Goal: Find specific page/section: Find specific page/section

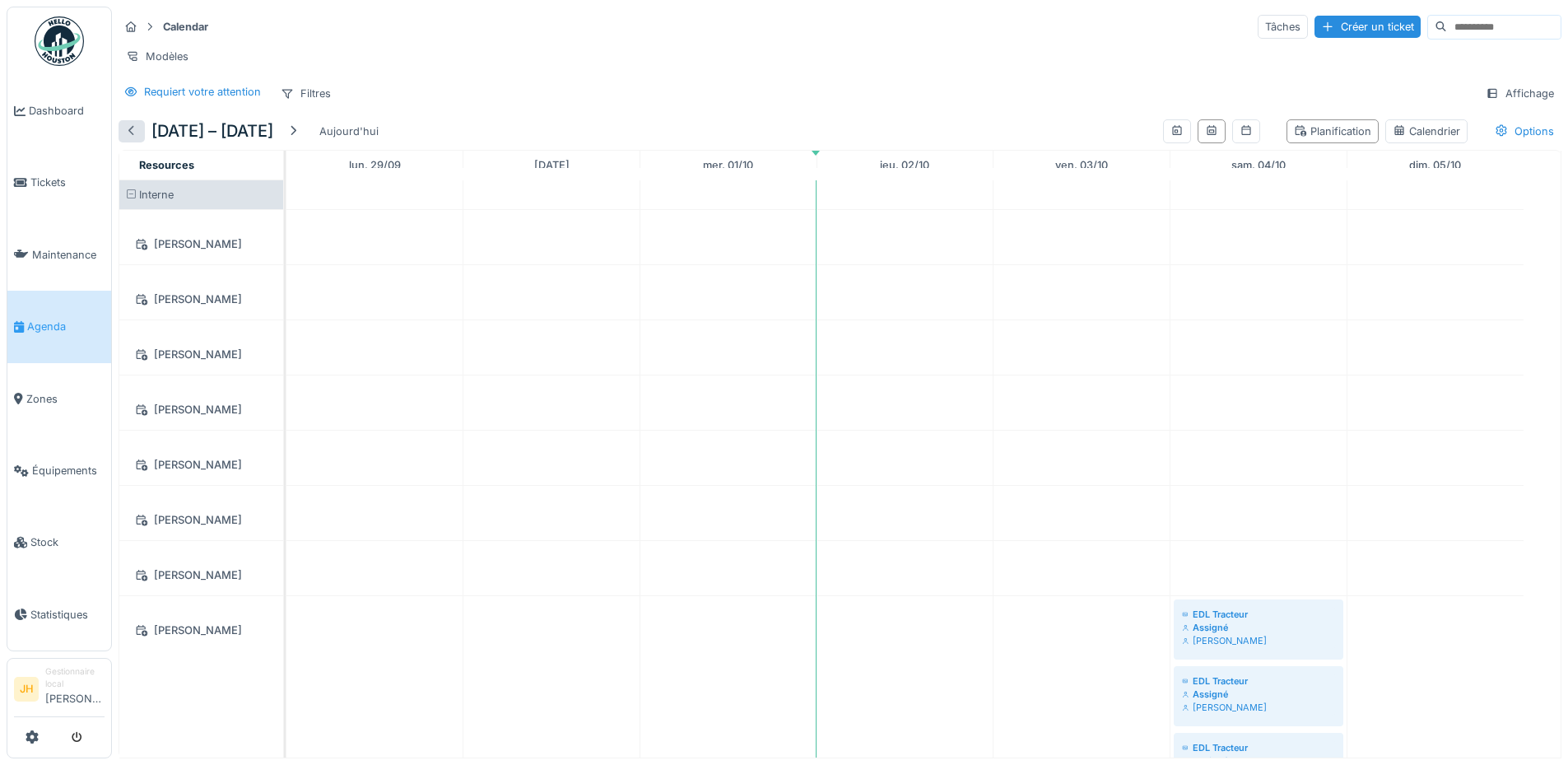
click at [136, 139] on div at bounding box center [132, 131] width 13 height 16
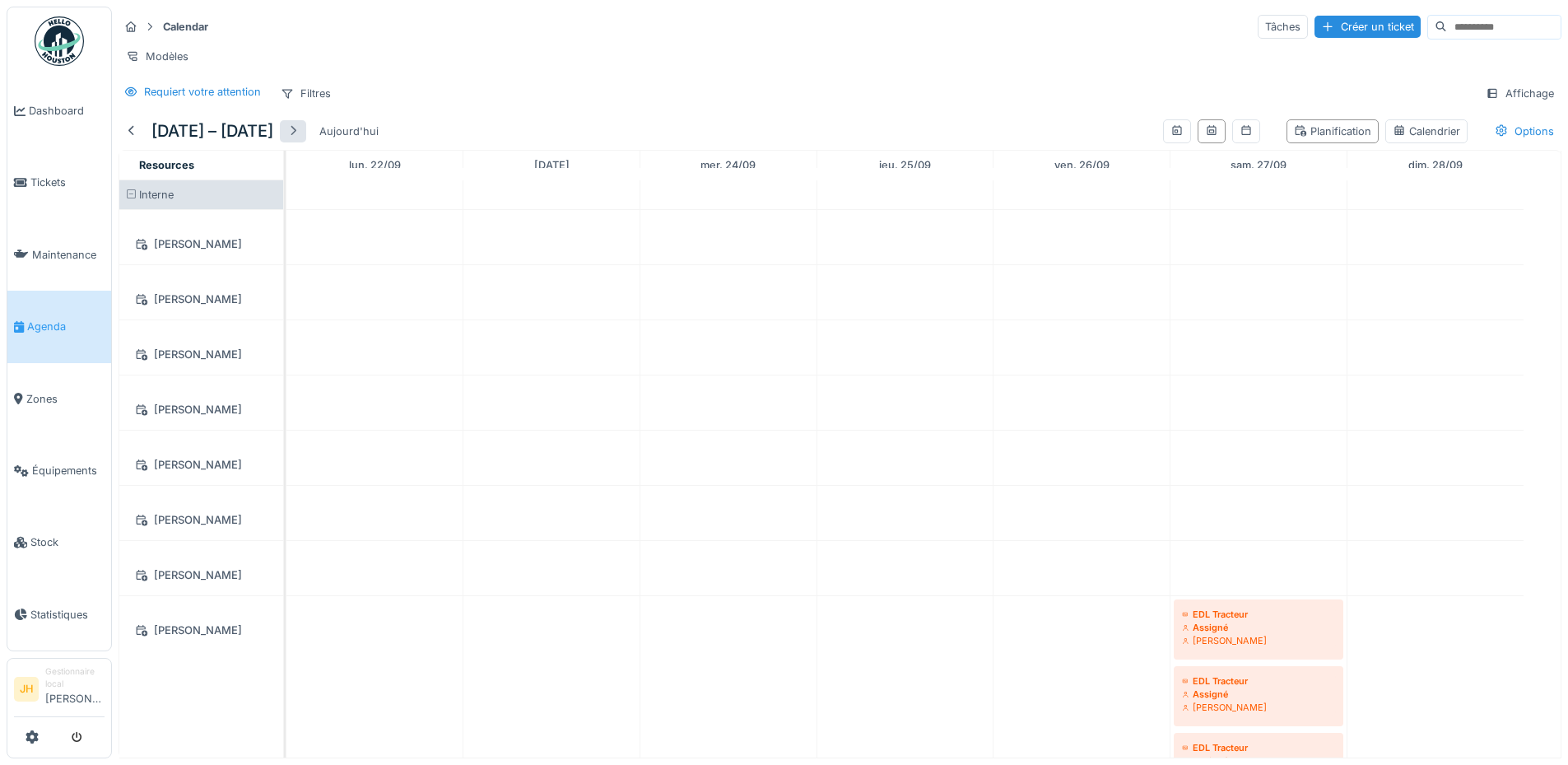
click at [299, 139] on div at bounding box center [293, 131] width 13 height 16
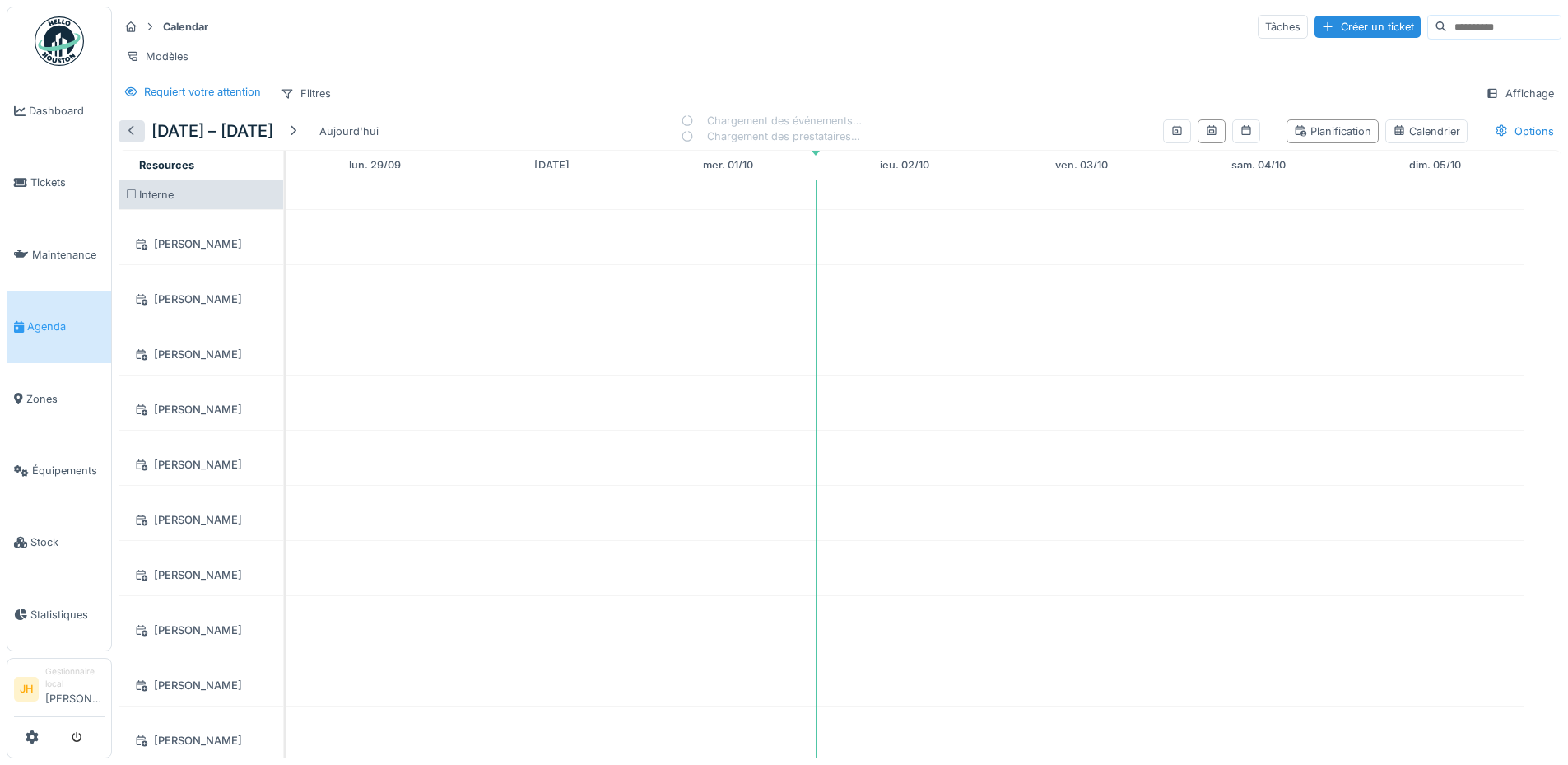
click at [135, 139] on div at bounding box center [132, 131] width 13 height 16
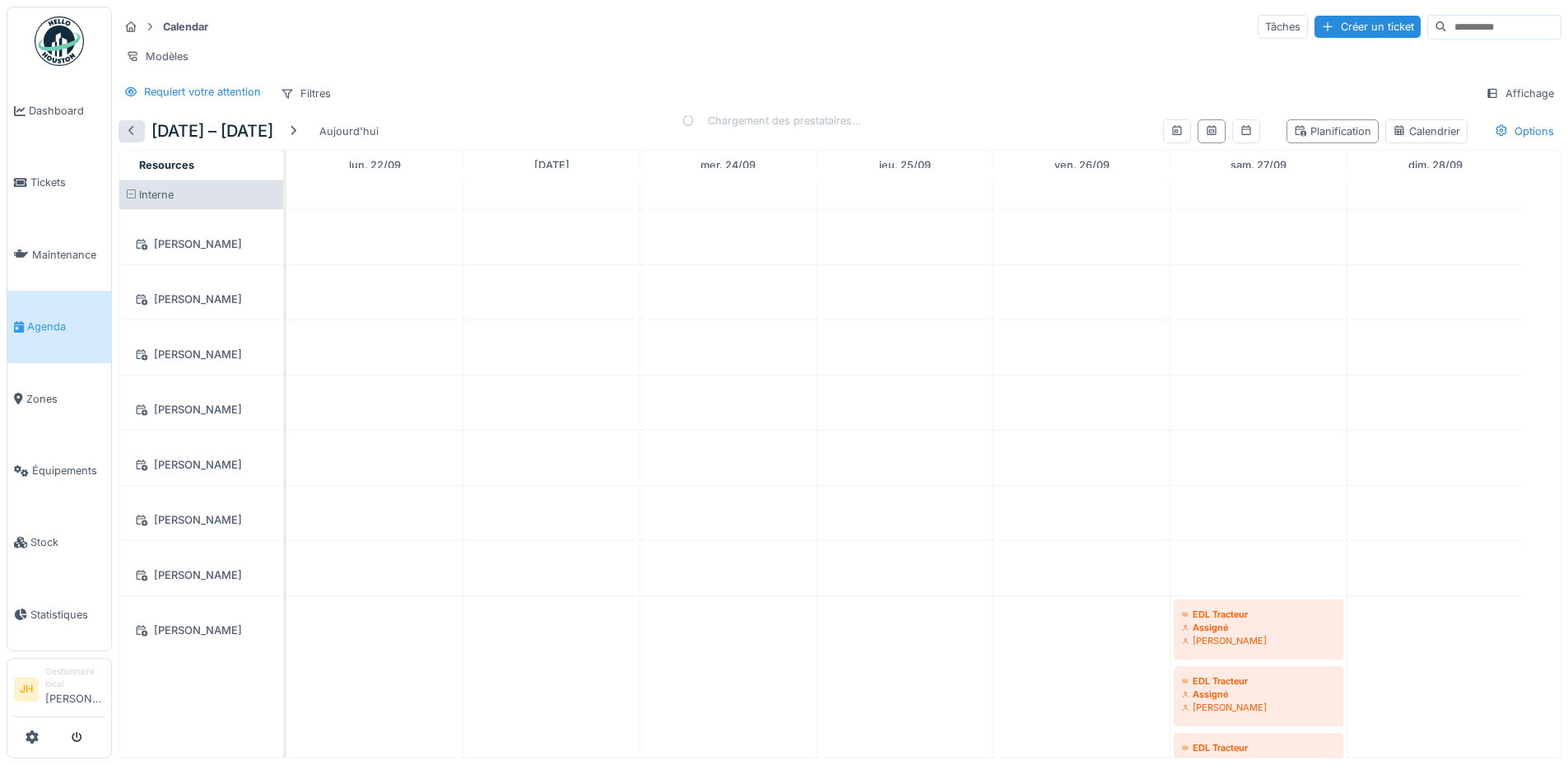
click at [131, 139] on div at bounding box center [132, 131] width 13 height 16
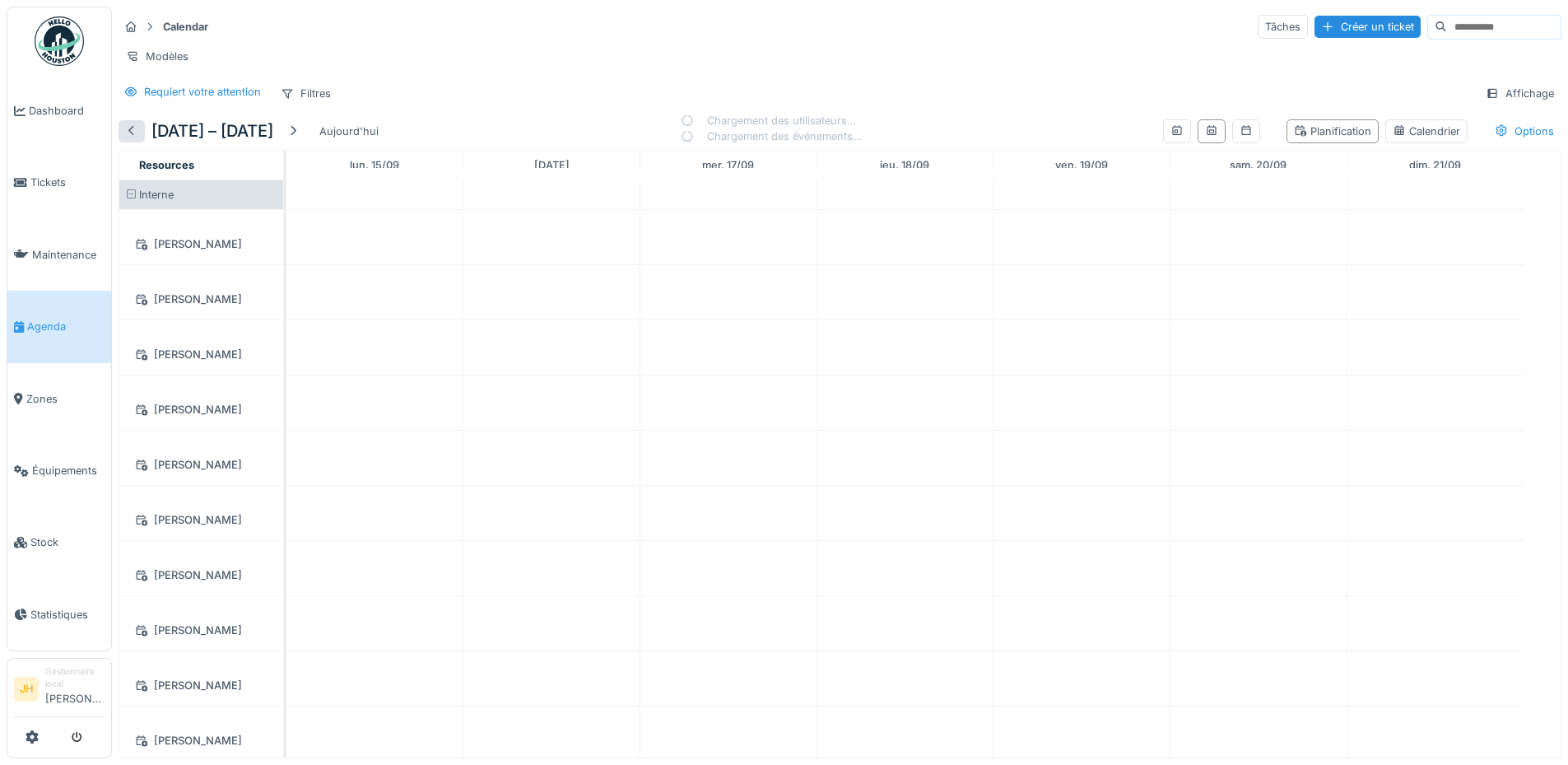
click at [134, 139] on div at bounding box center [132, 131] width 13 height 16
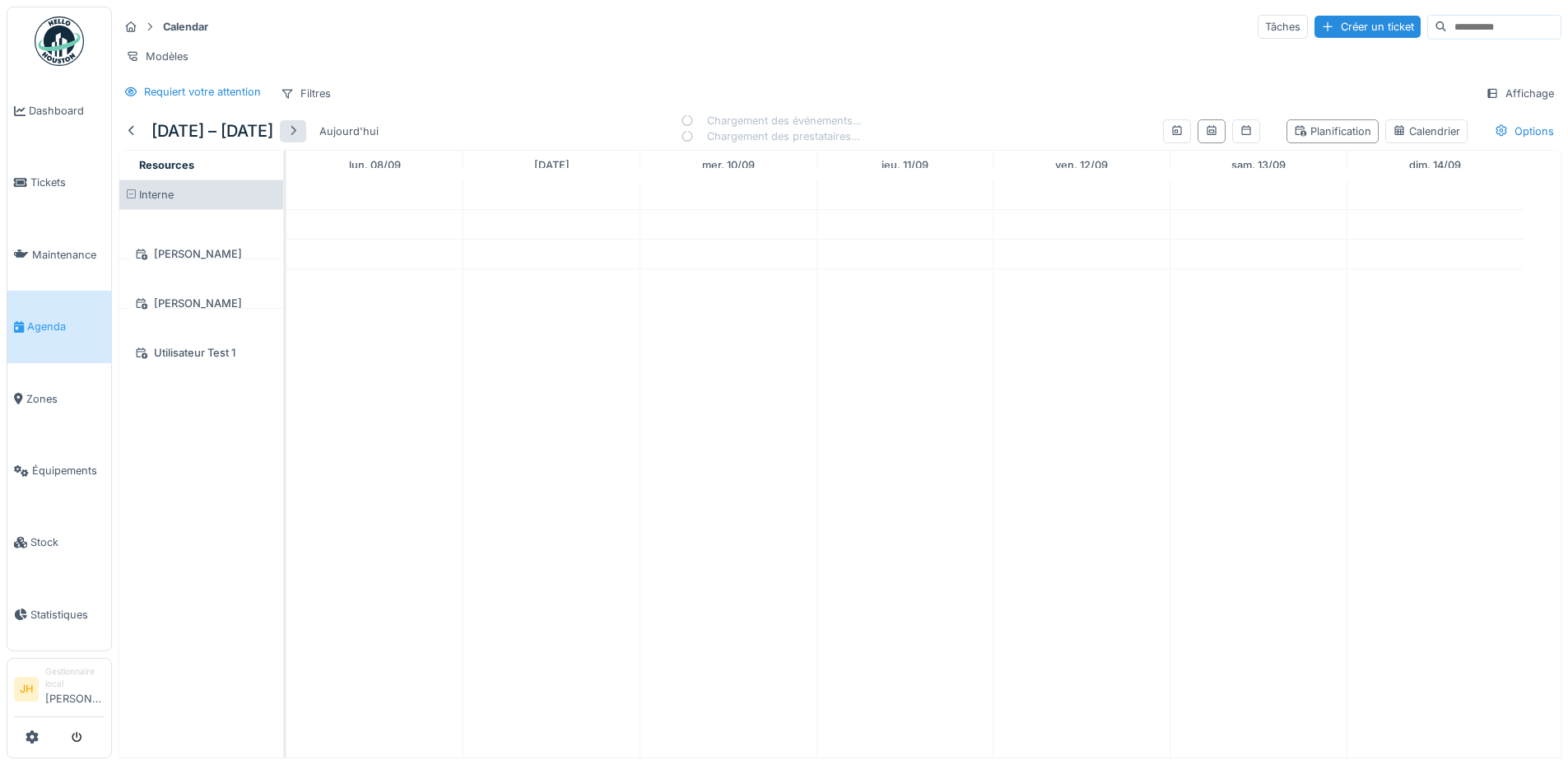
click at [299, 139] on div at bounding box center [293, 131] width 13 height 16
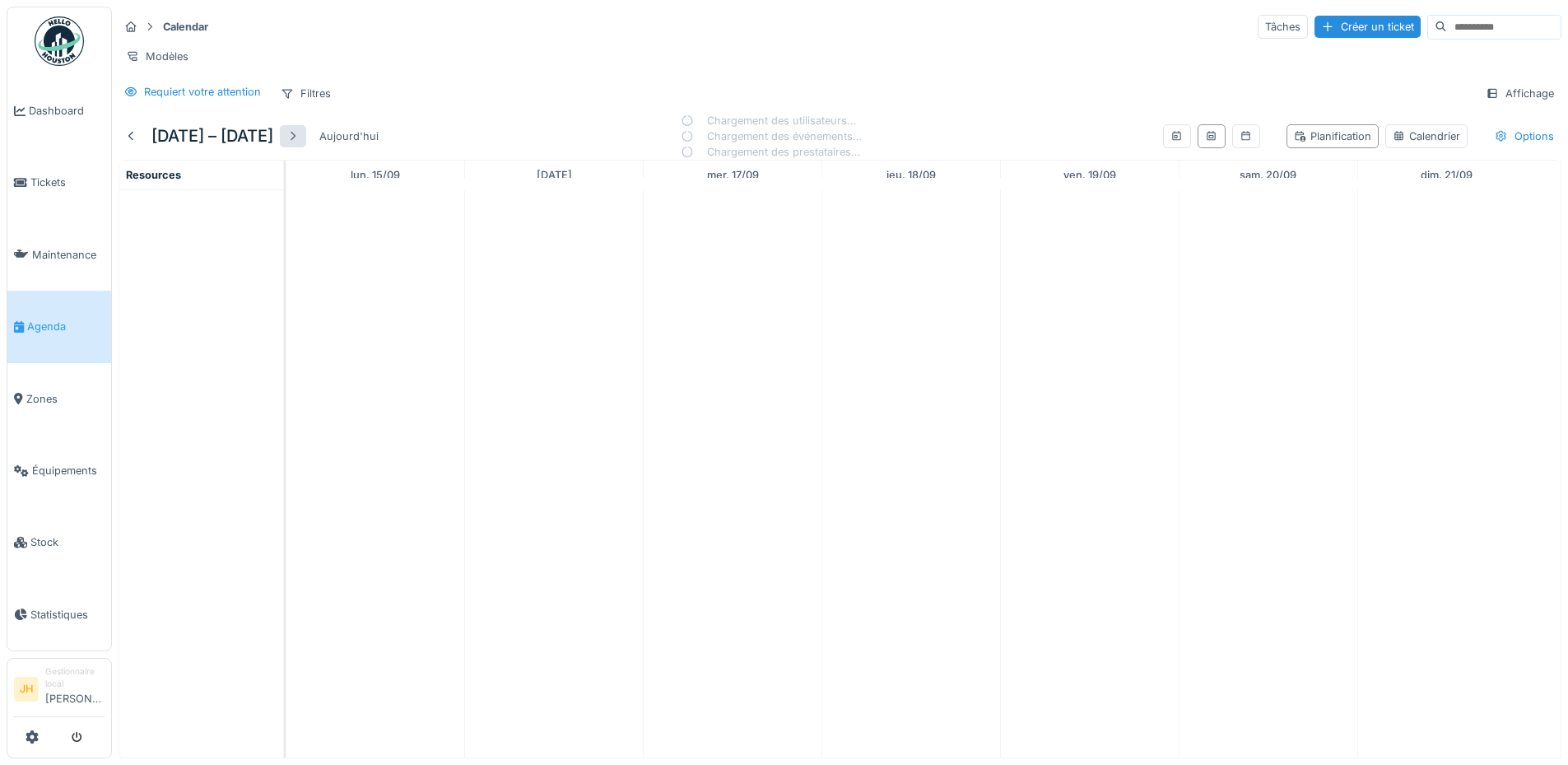
click at [299, 144] on div at bounding box center [293, 136] width 13 height 16
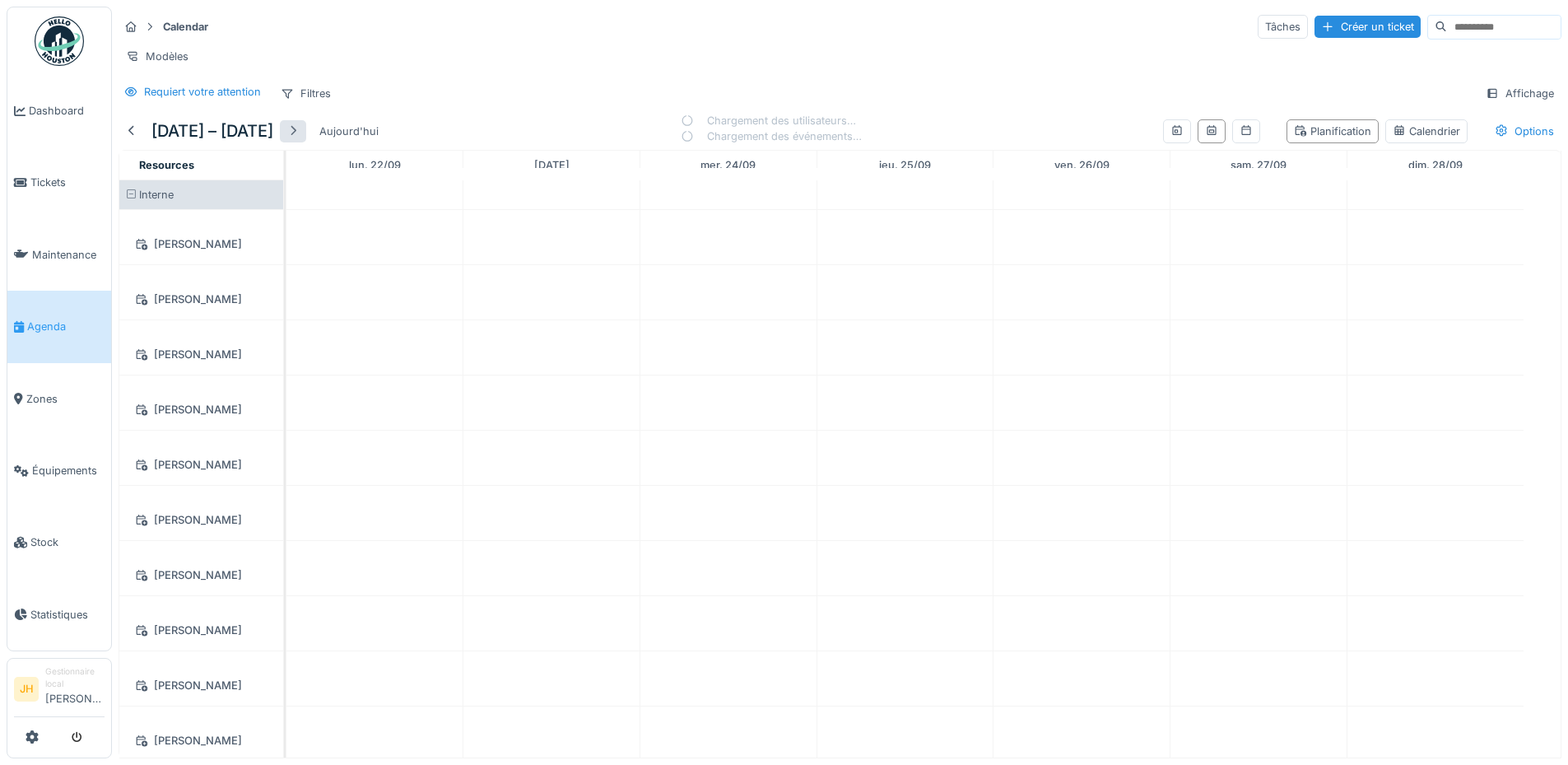
click at [299, 137] on div at bounding box center [293, 131] width 13 height 16
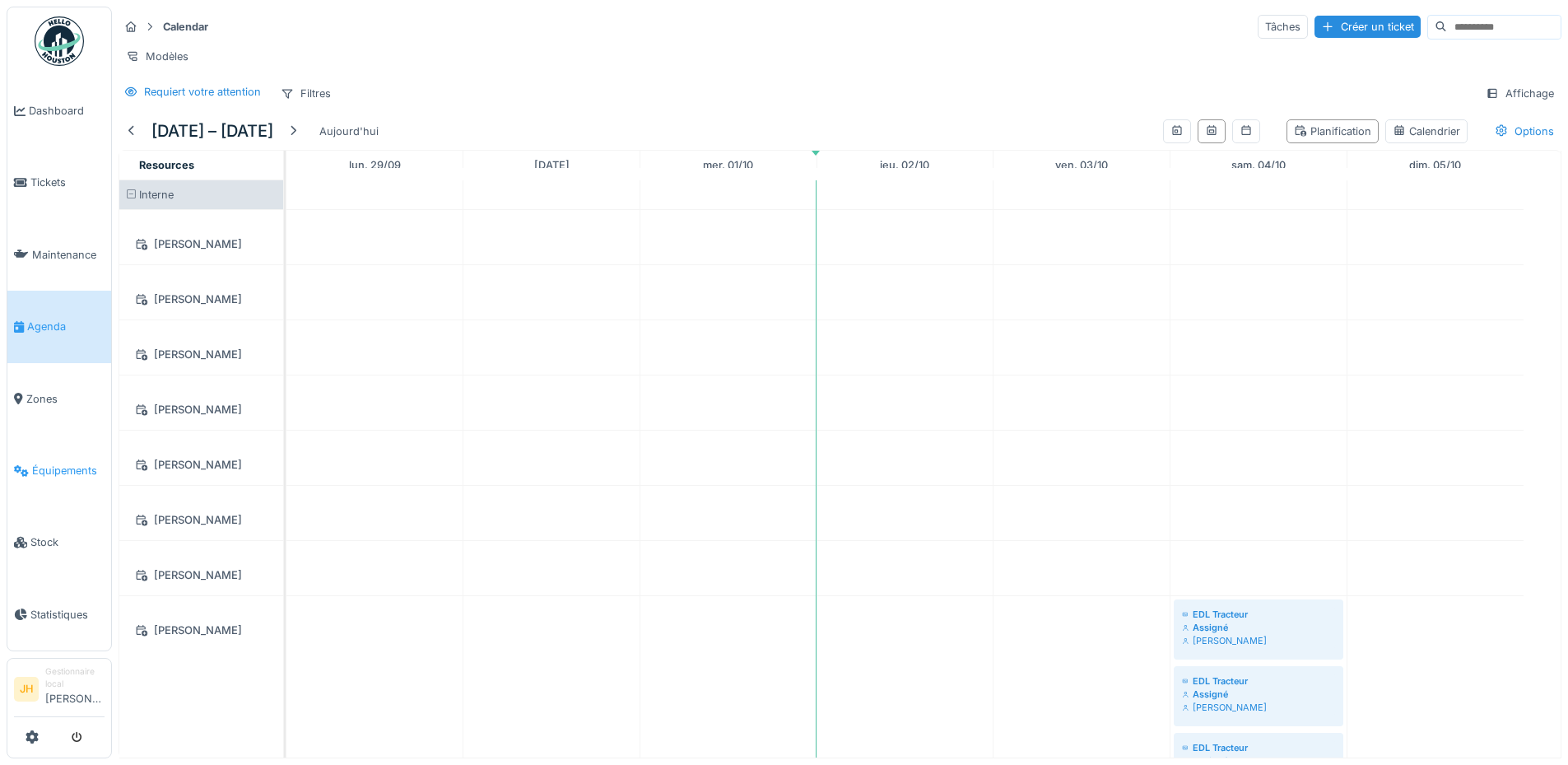
click at [58, 463] on span "Équipements" at bounding box center [68, 470] width 73 height 16
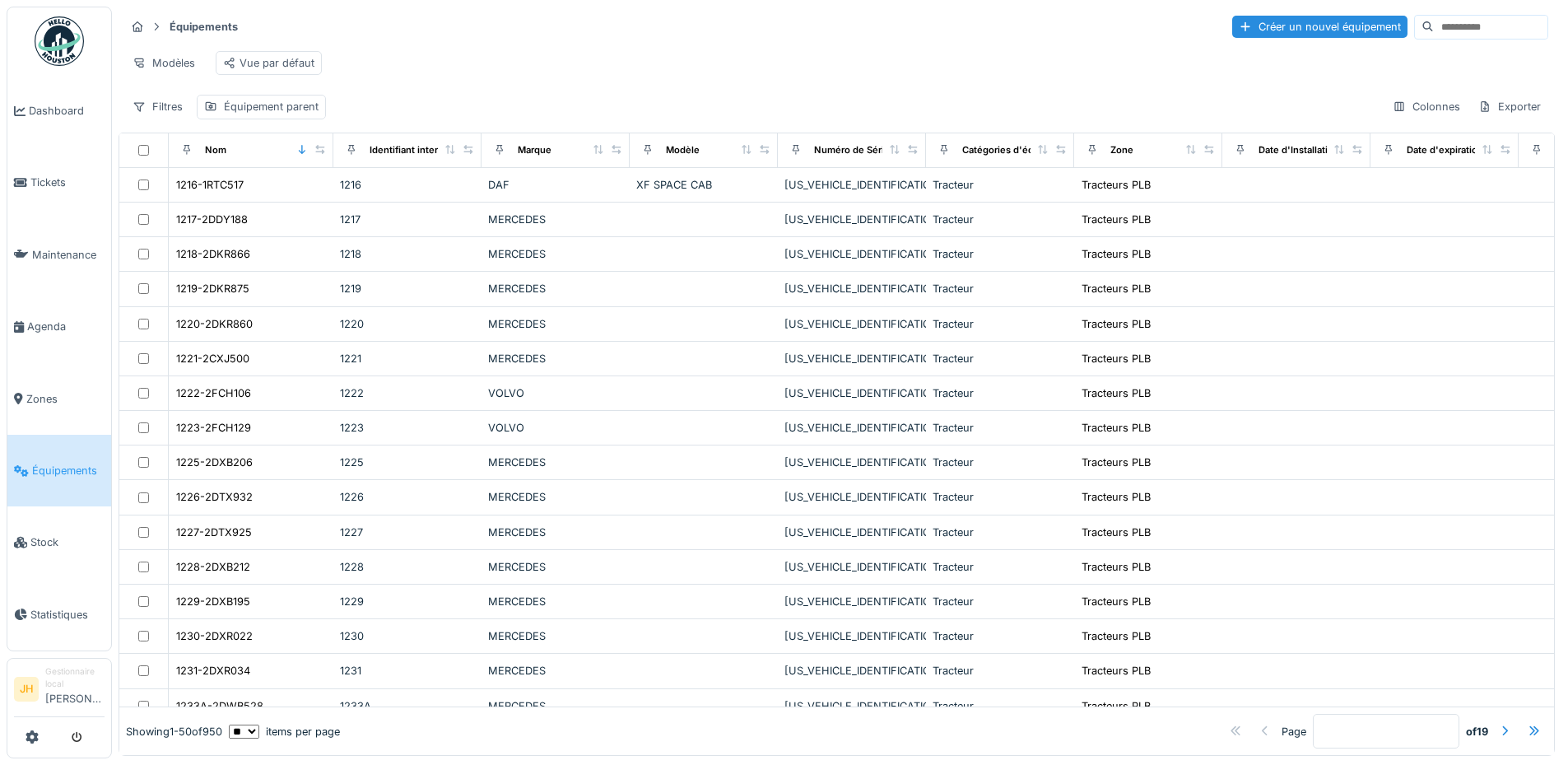
click at [1434, 30] on input at bounding box center [1491, 27] width 114 height 23
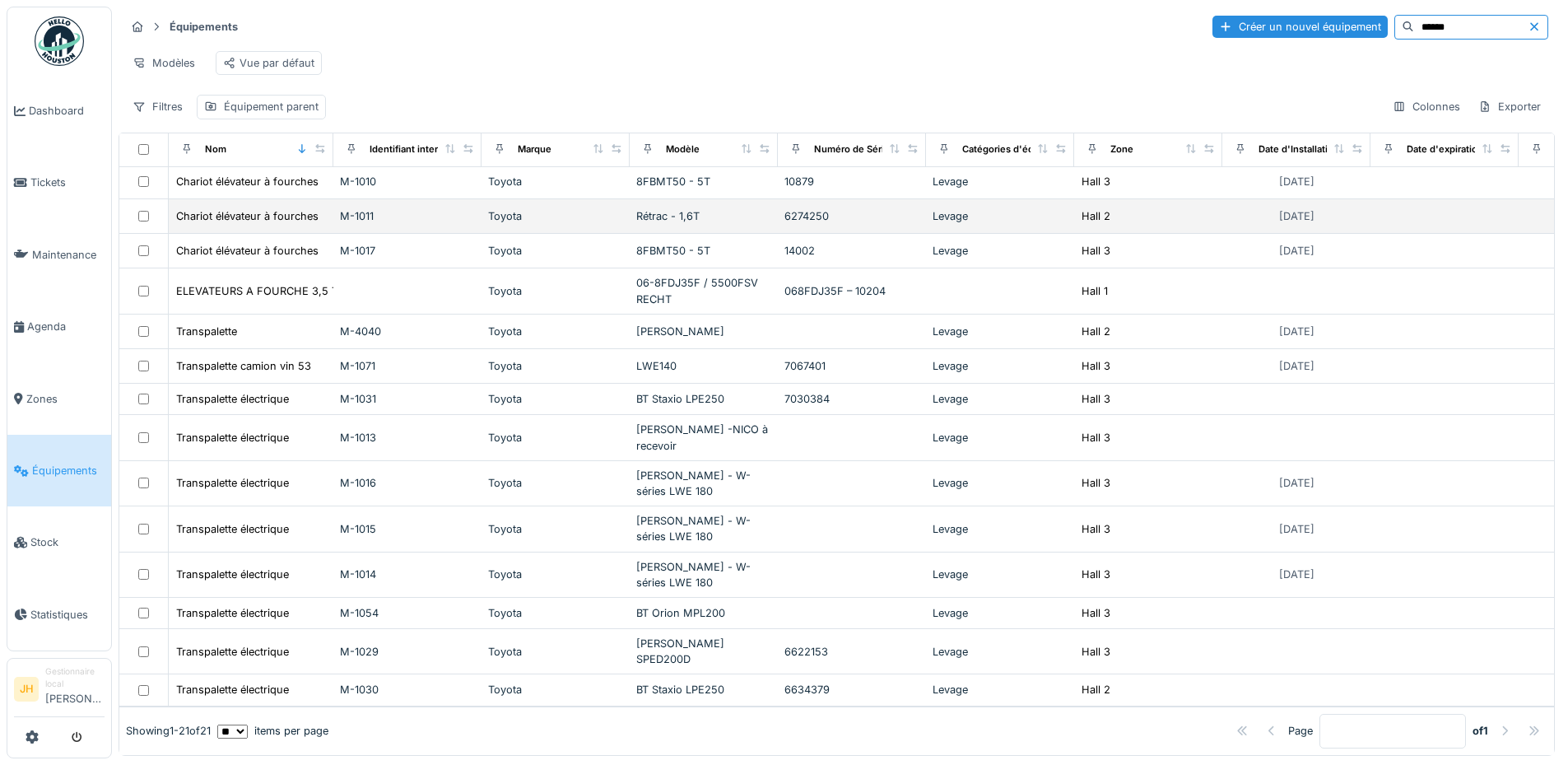
scroll to position [255, 0]
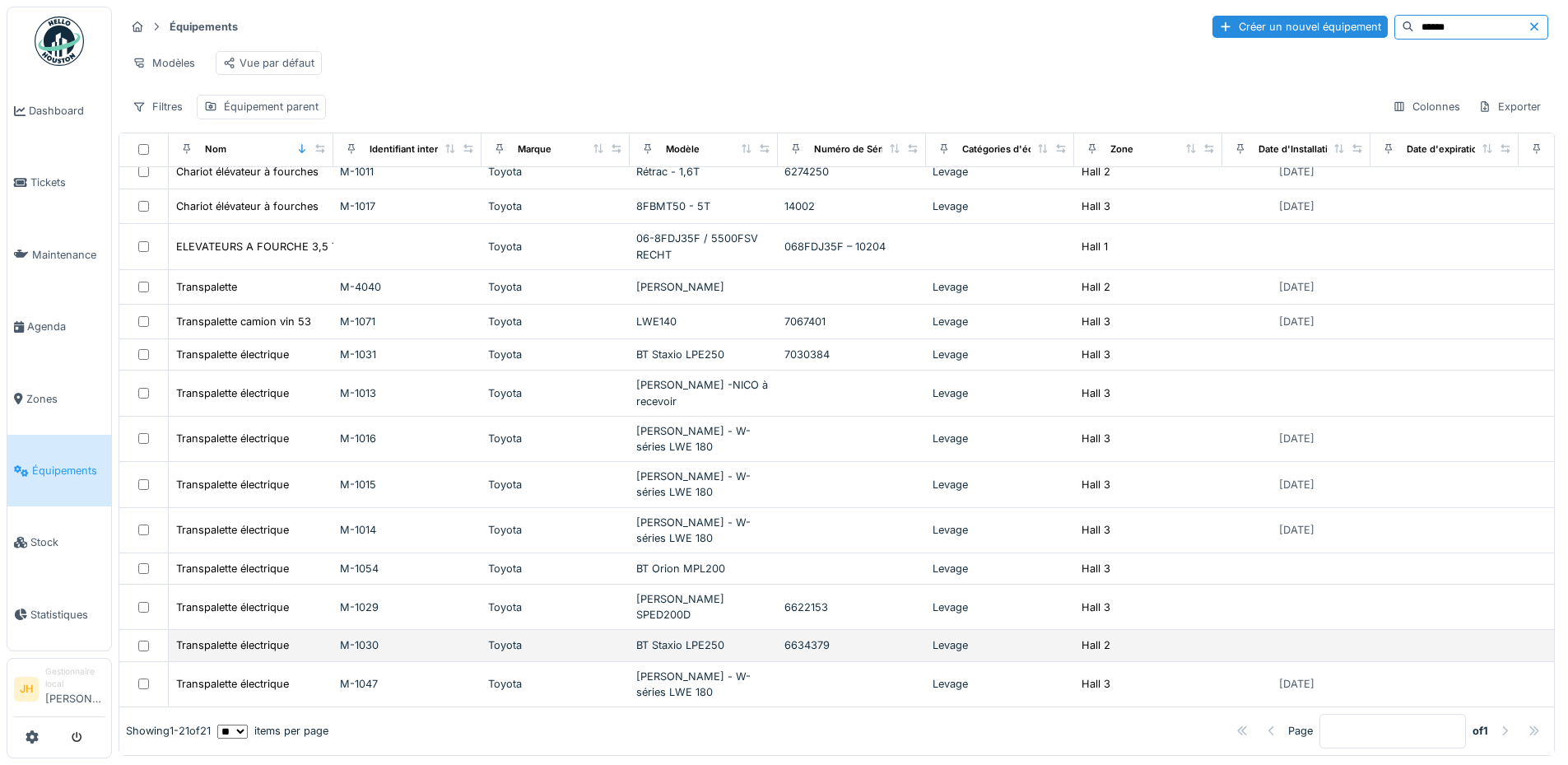
type input "******"
click at [719, 637] on div "BT Staxio LPE250" at bounding box center [703, 645] width 135 height 16
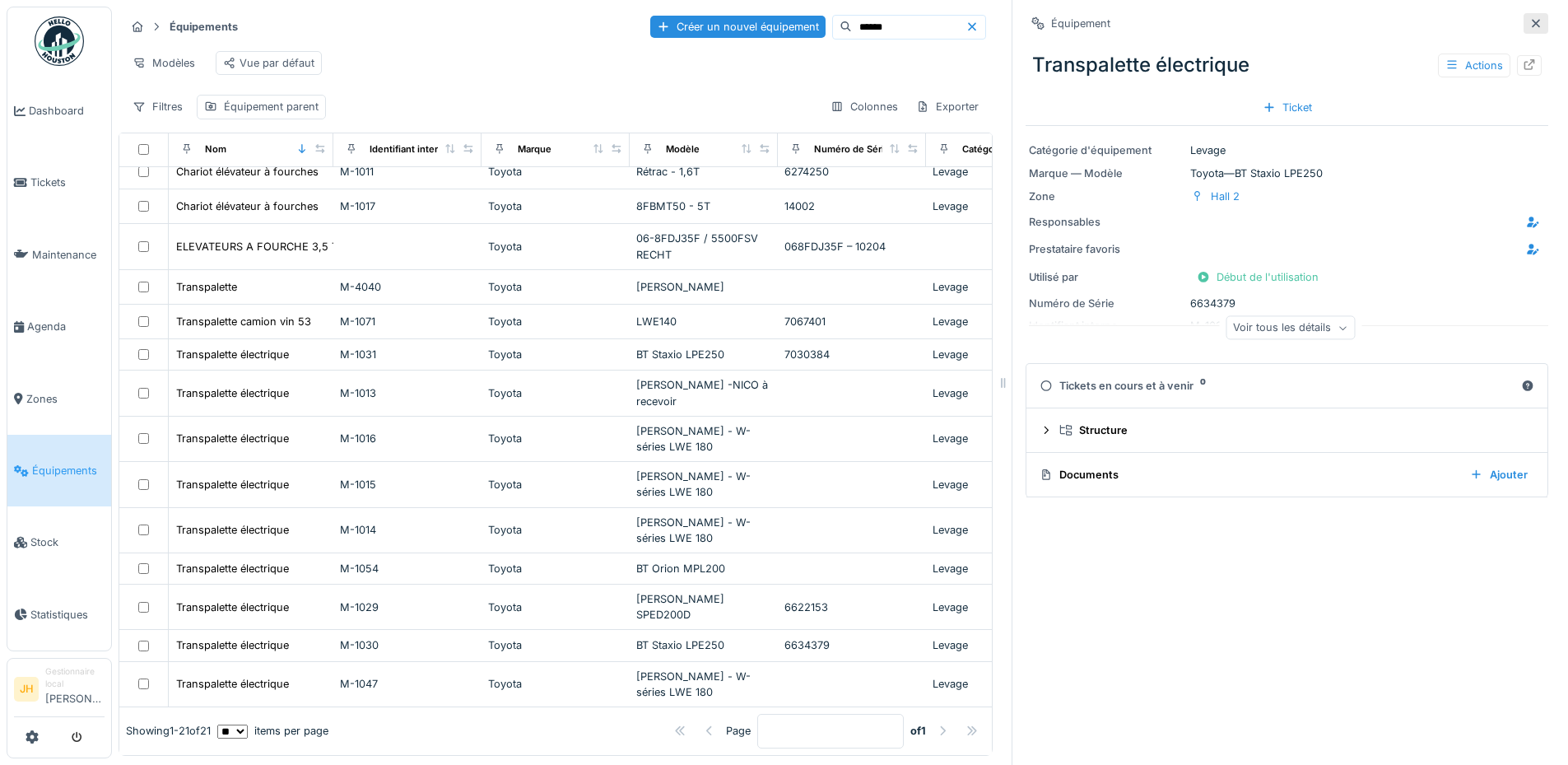
click at [1529, 27] on icon at bounding box center [1535, 22] width 13 height 10
